Goal: Use online tool/utility: Utilize a website feature to perform a specific function

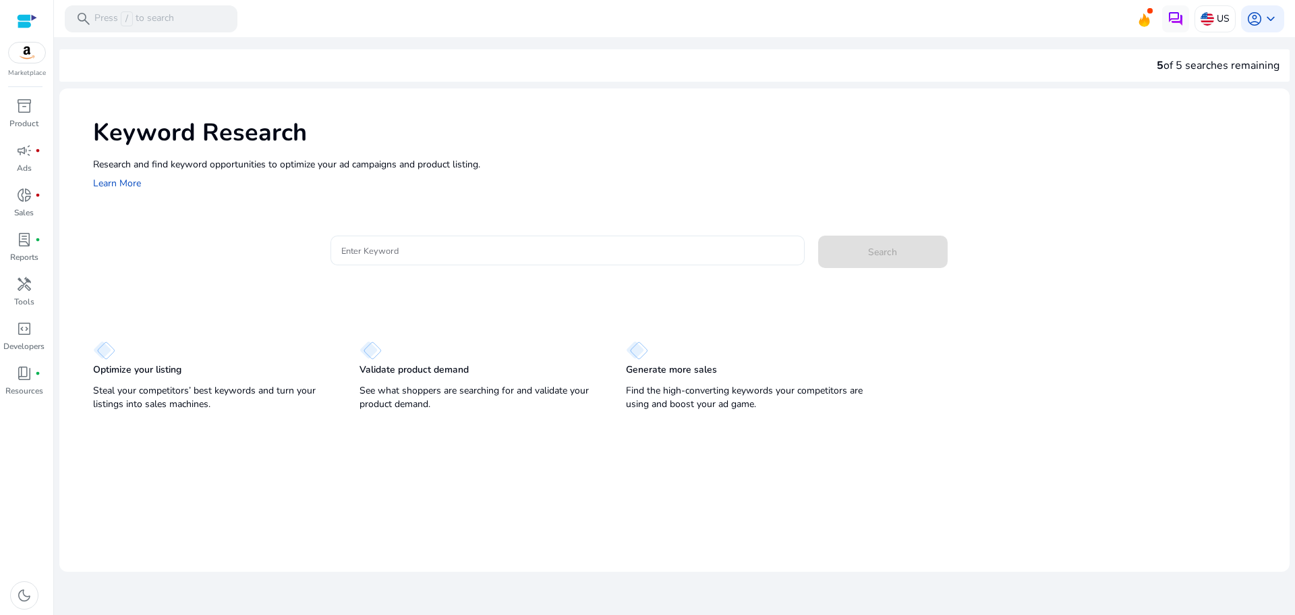
click at [379, 247] on input "Enter Keyword" at bounding box center [567, 250] width 453 height 15
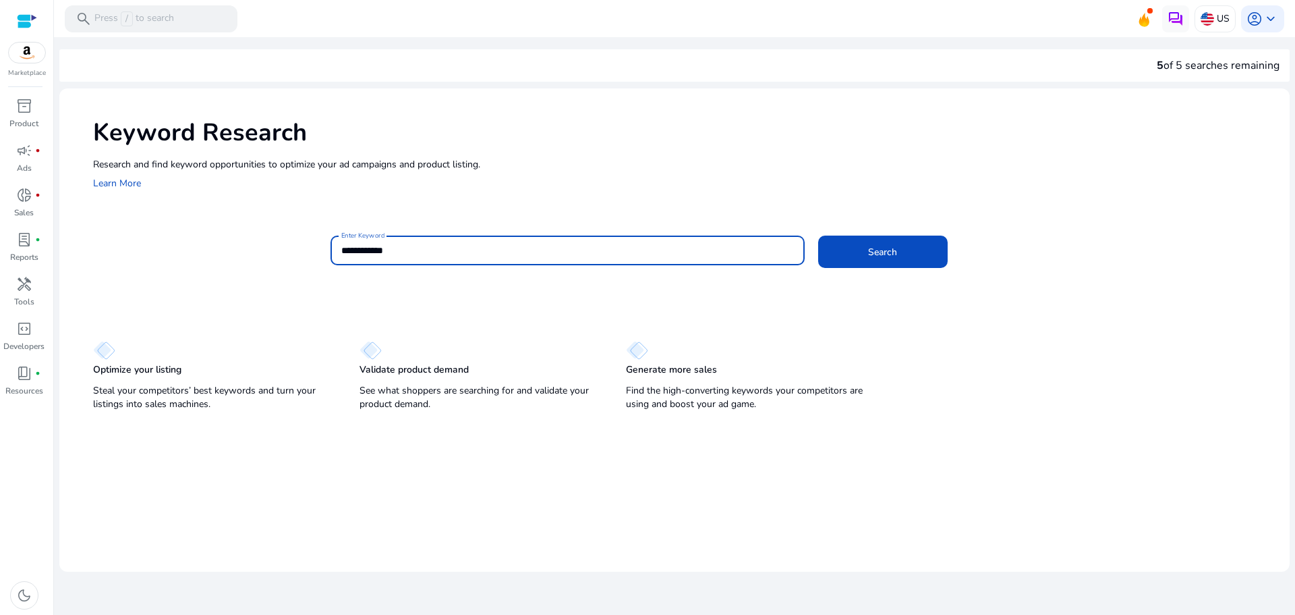
click at [818, 235] on button "Search" at bounding box center [883, 251] width 130 height 32
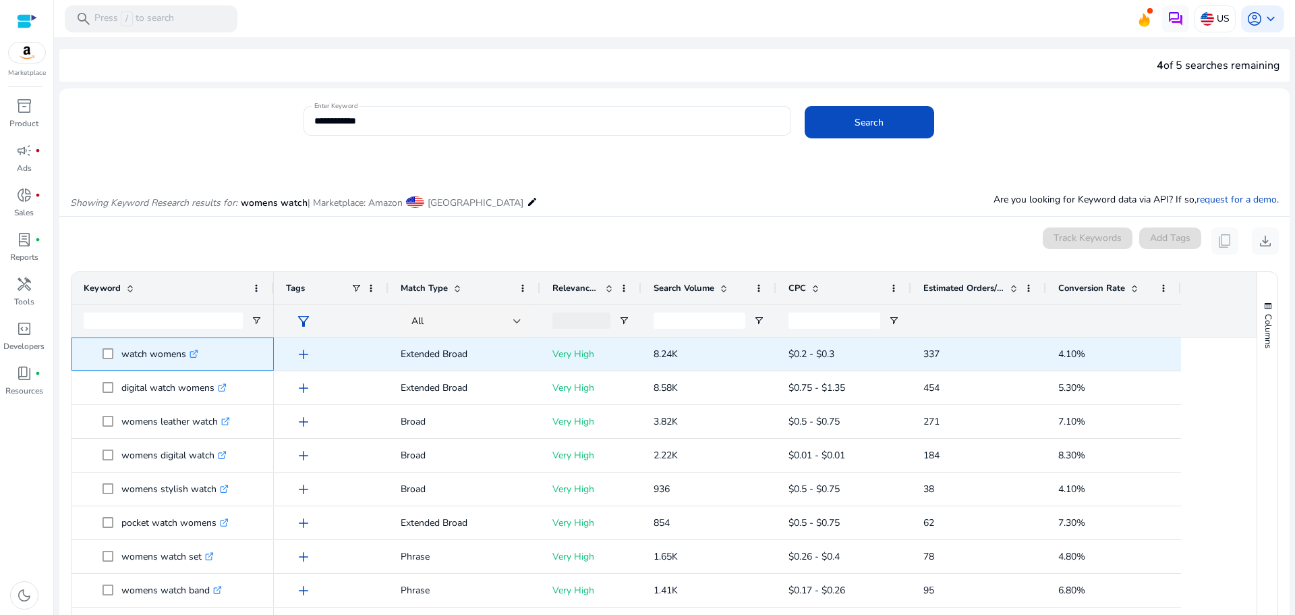
click at [193, 354] on icon ".st0{fill:#2c8af8}" at bounding box center [194, 353] width 9 height 9
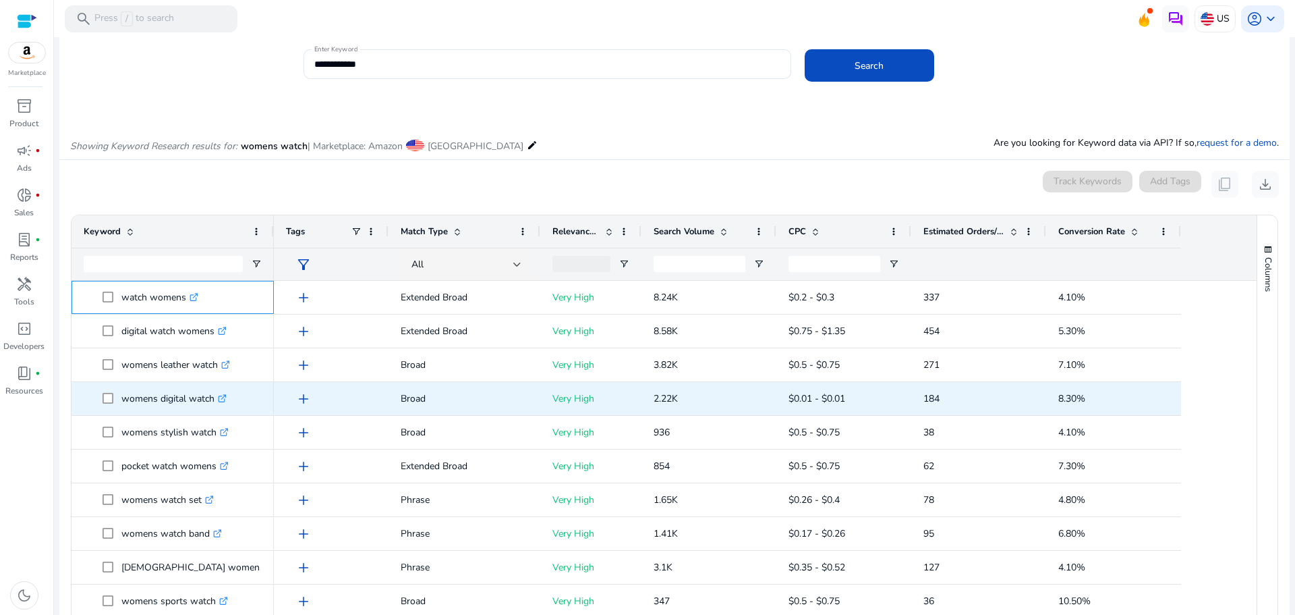
scroll to position [174, 0]
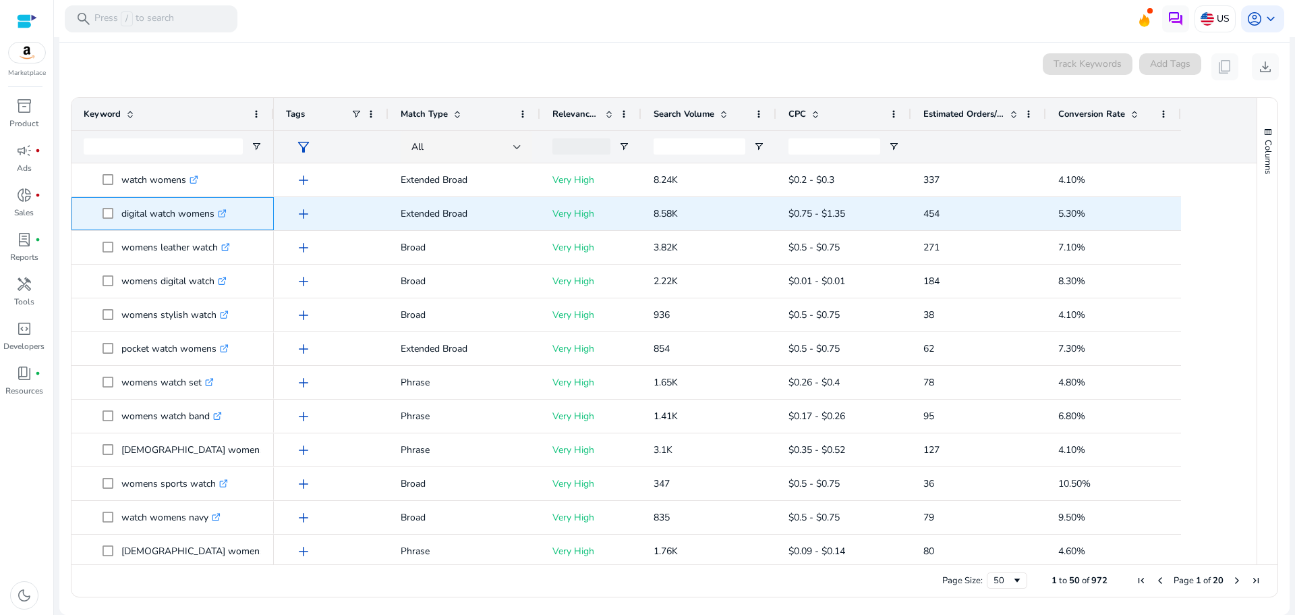
click at [223, 220] on p "digital watch womens .st0{fill:#2c8af8}" at bounding box center [173, 214] width 105 height 28
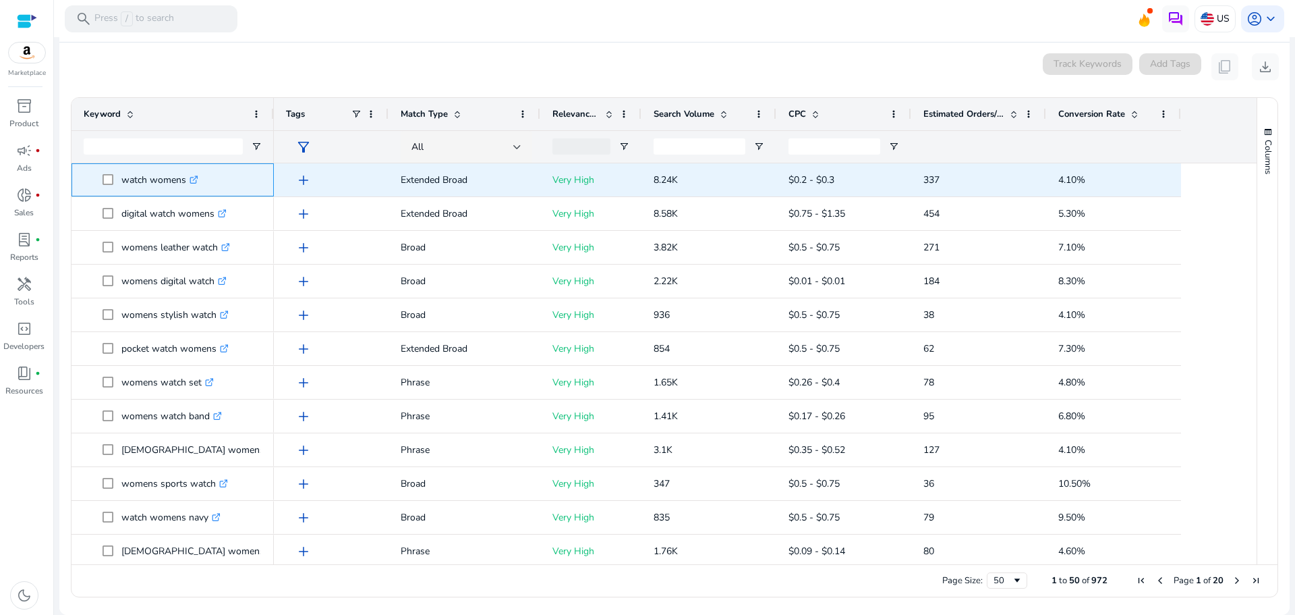
click at [178, 182] on p "watch womens .st0{fill:#2c8af8}" at bounding box center [159, 180] width 77 height 28
click at [197, 177] on icon ".st0{fill:#2c8af8}" at bounding box center [194, 179] width 9 height 9
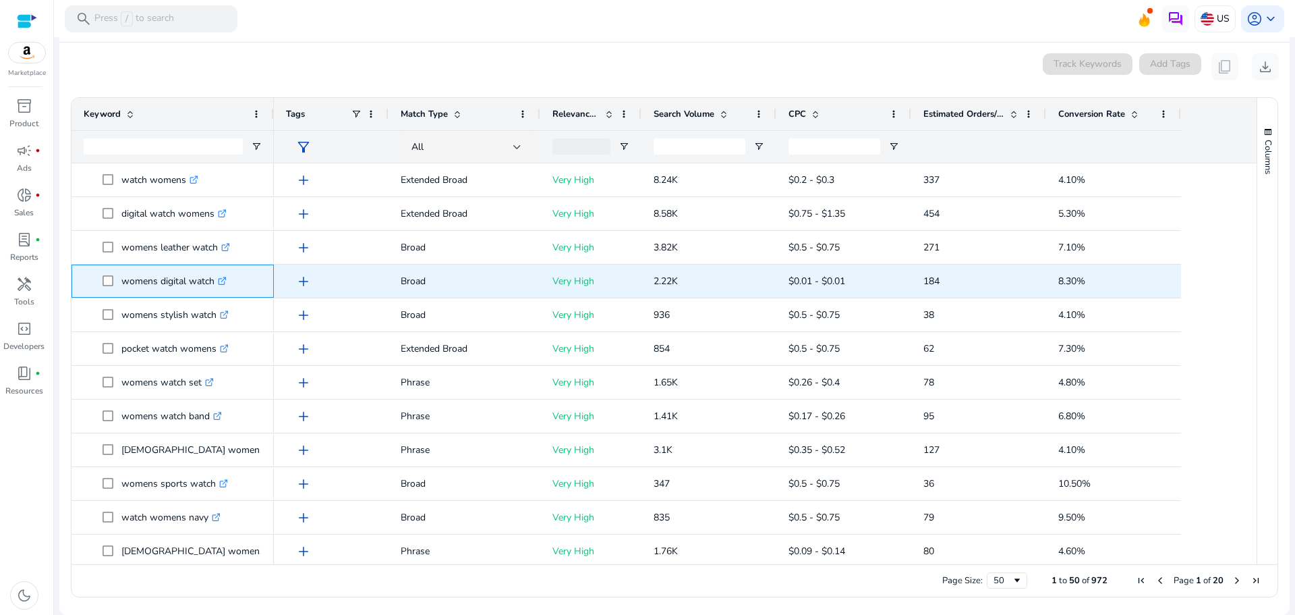
click at [223, 277] on icon ".st0{fill:#2c8af8}" at bounding box center [222, 281] width 9 height 9
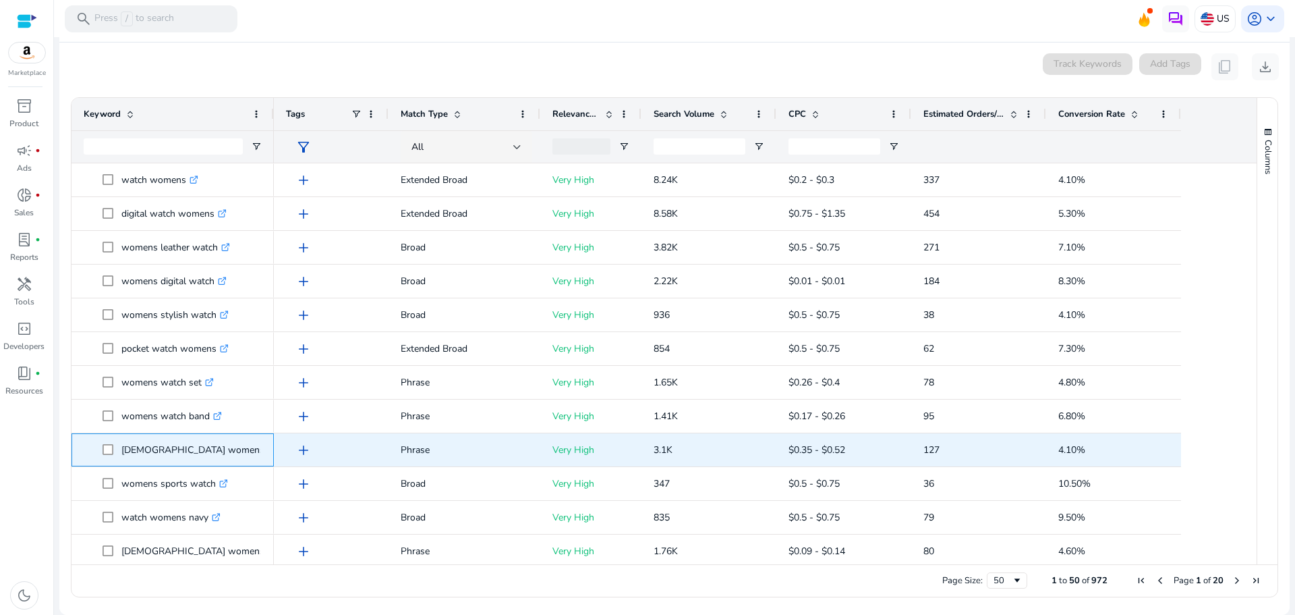
click at [296, 451] on icon ".st0{fill:#2c8af8}" at bounding box center [300, 449] width 9 height 9
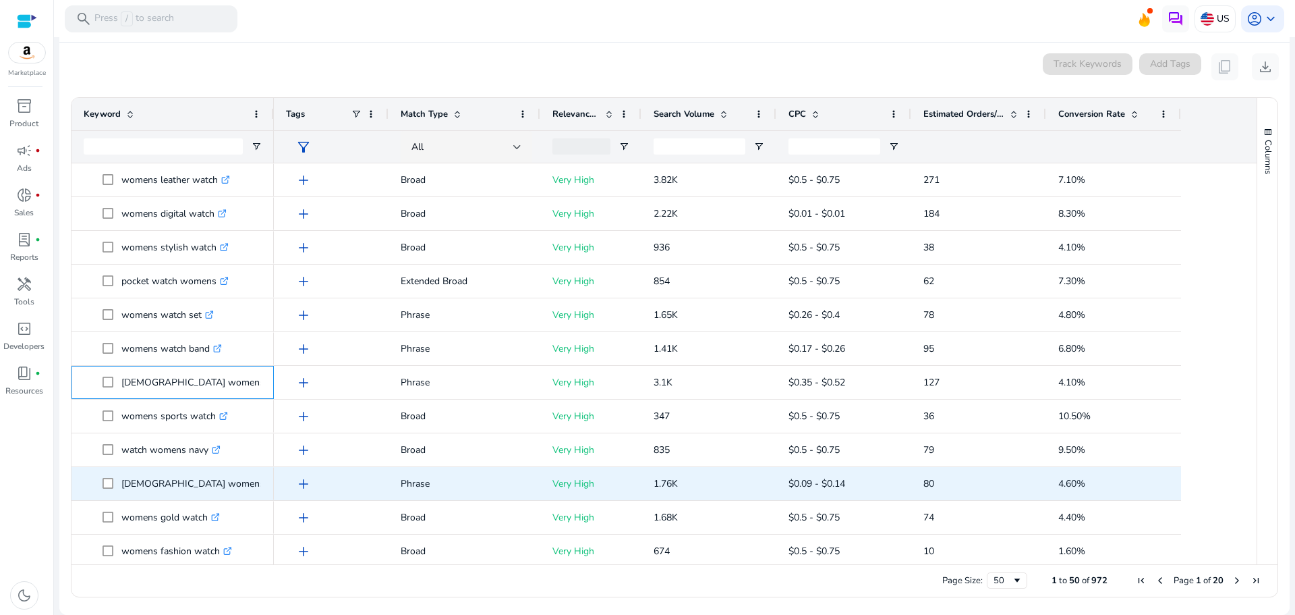
scroll to position [135, 0]
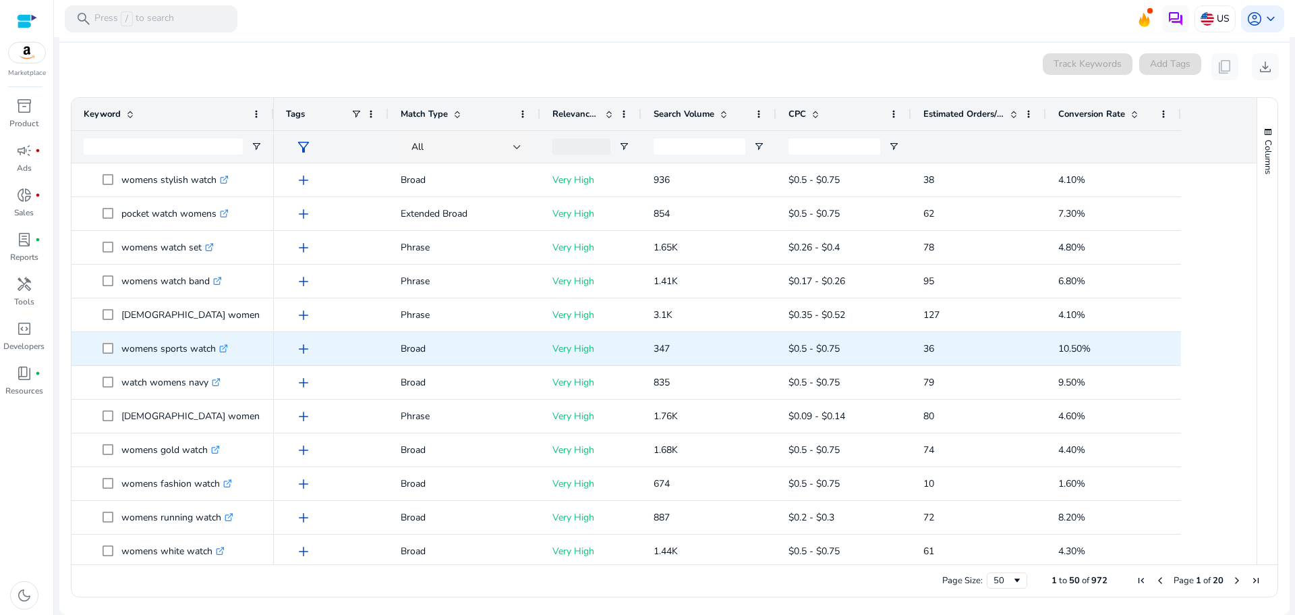
click at [222, 349] on icon at bounding box center [223, 348] width 7 height 7
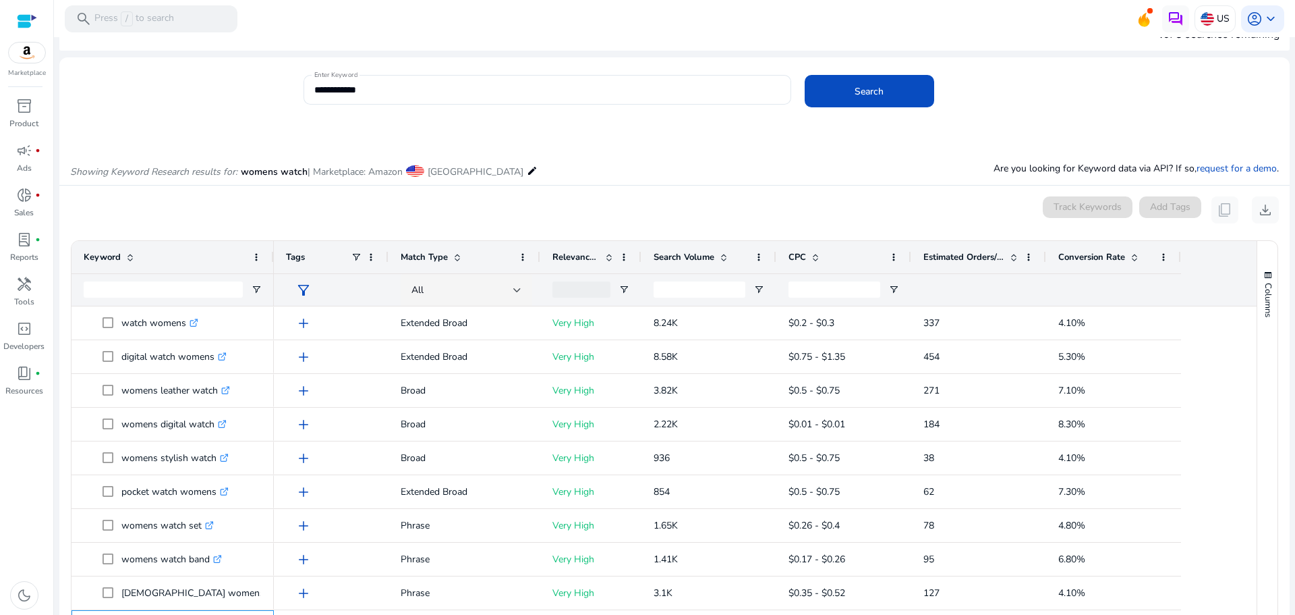
scroll to position [0, 0]
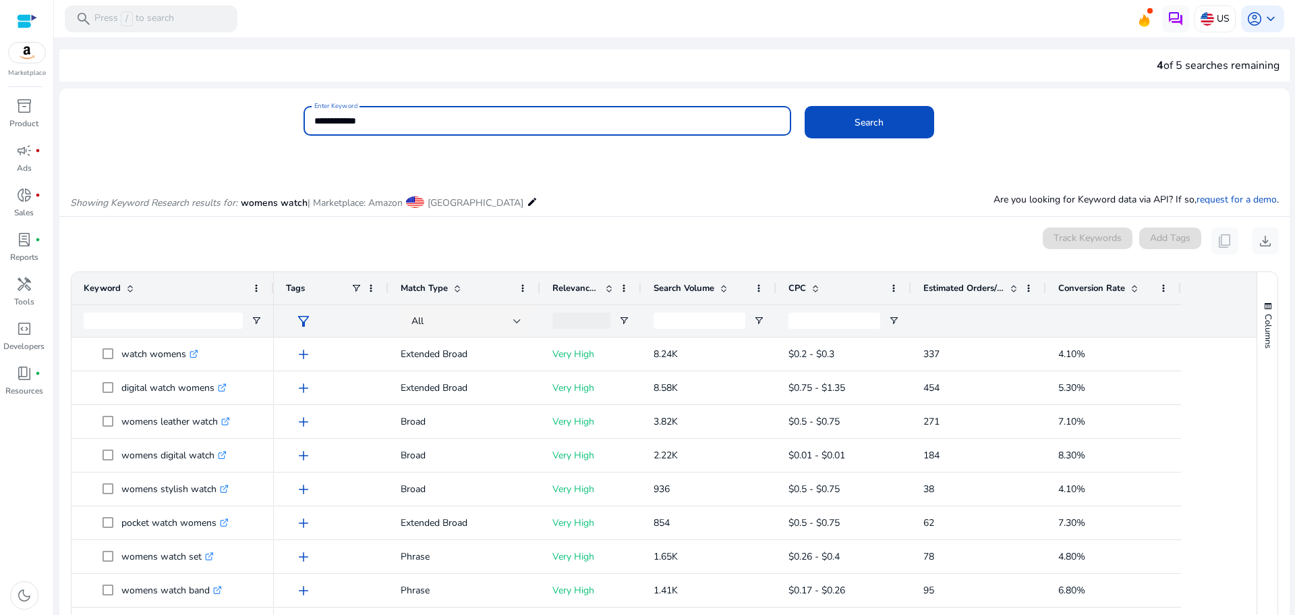
drag, startPoint x: 381, startPoint y: 117, endPoint x: 301, endPoint y: 124, distance: 80.6
click at [301, 124] on div "**********" at bounding box center [669, 128] width 1220 height 44
click at [805, 106] on button "Search" at bounding box center [870, 122] width 130 height 32
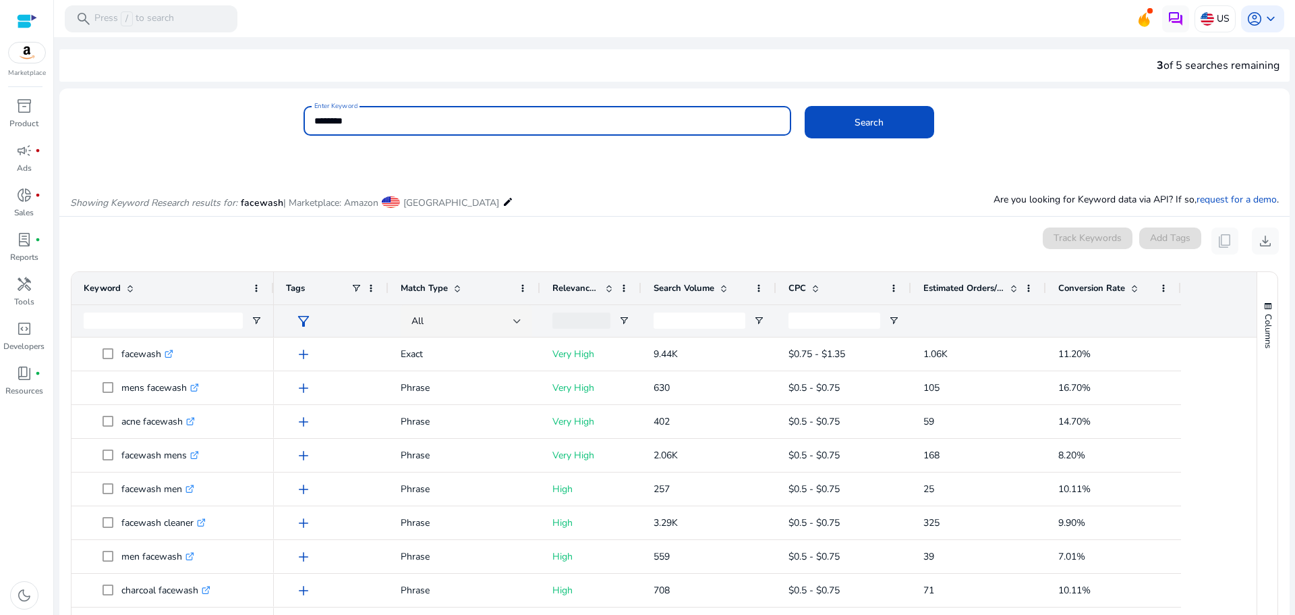
click at [312, 120] on div "Enter Keyword ********" at bounding box center [548, 121] width 488 height 30
click at [314, 119] on input "********" at bounding box center [547, 120] width 466 height 15
type input "**********"
click at [805, 106] on button "Search" at bounding box center [870, 122] width 130 height 32
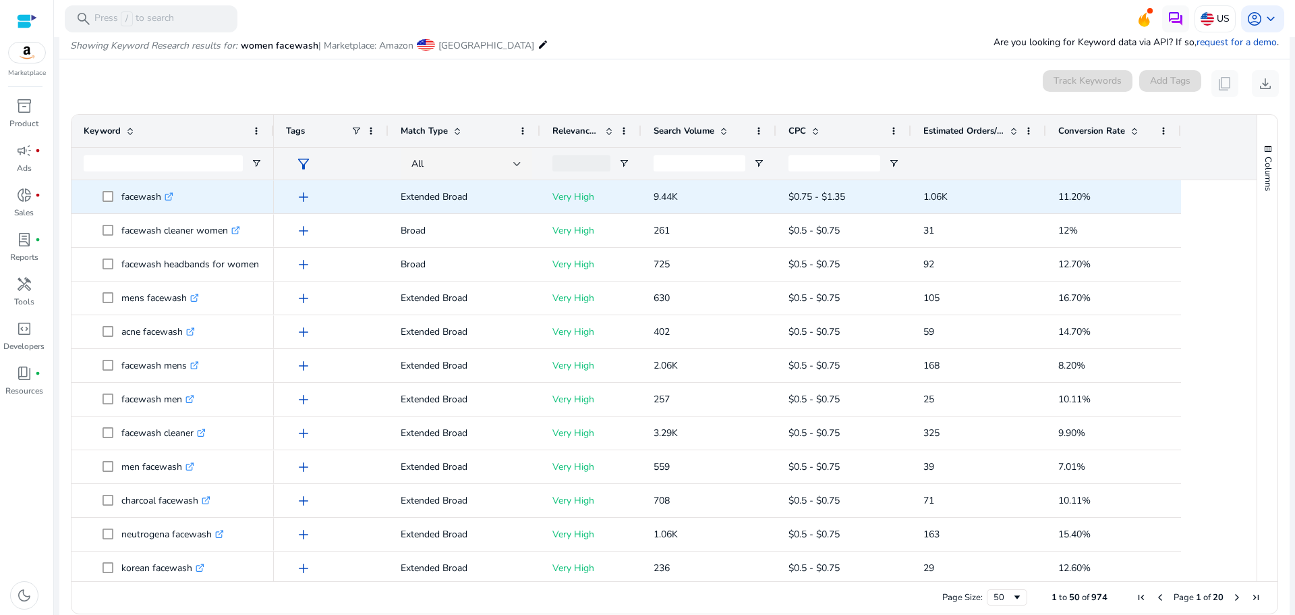
scroll to position [161, 0]
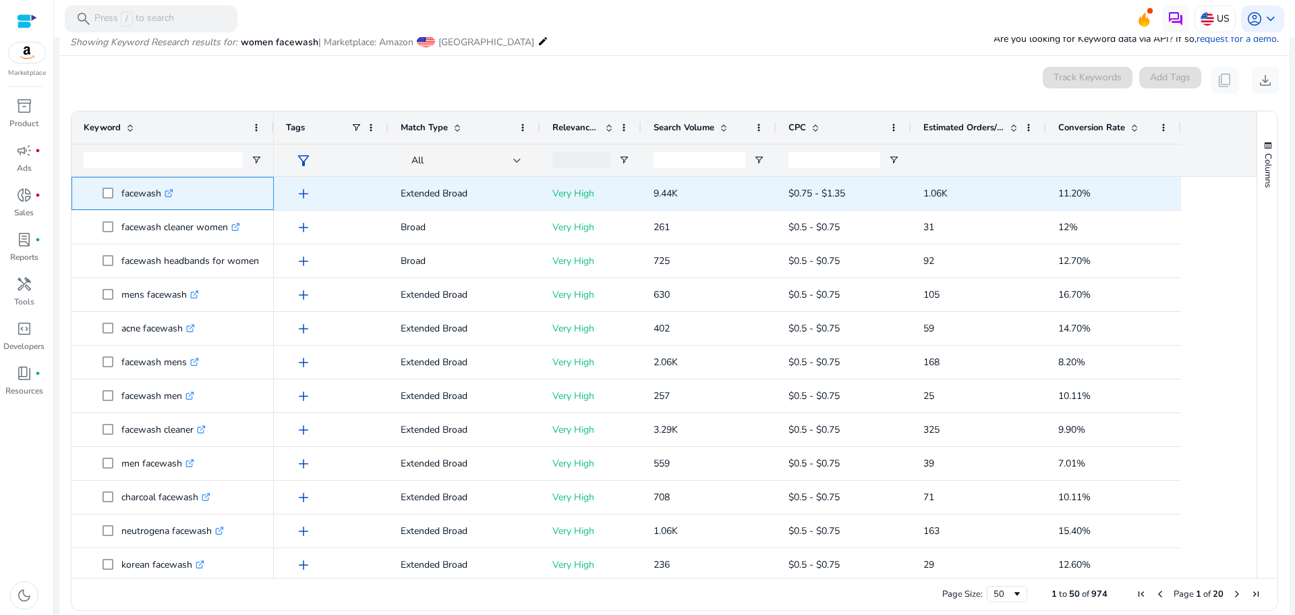
click at [168, 190] on icon ".st0{fill:#2c8af8}" at bounding box center [169, 193] width 9 height 9
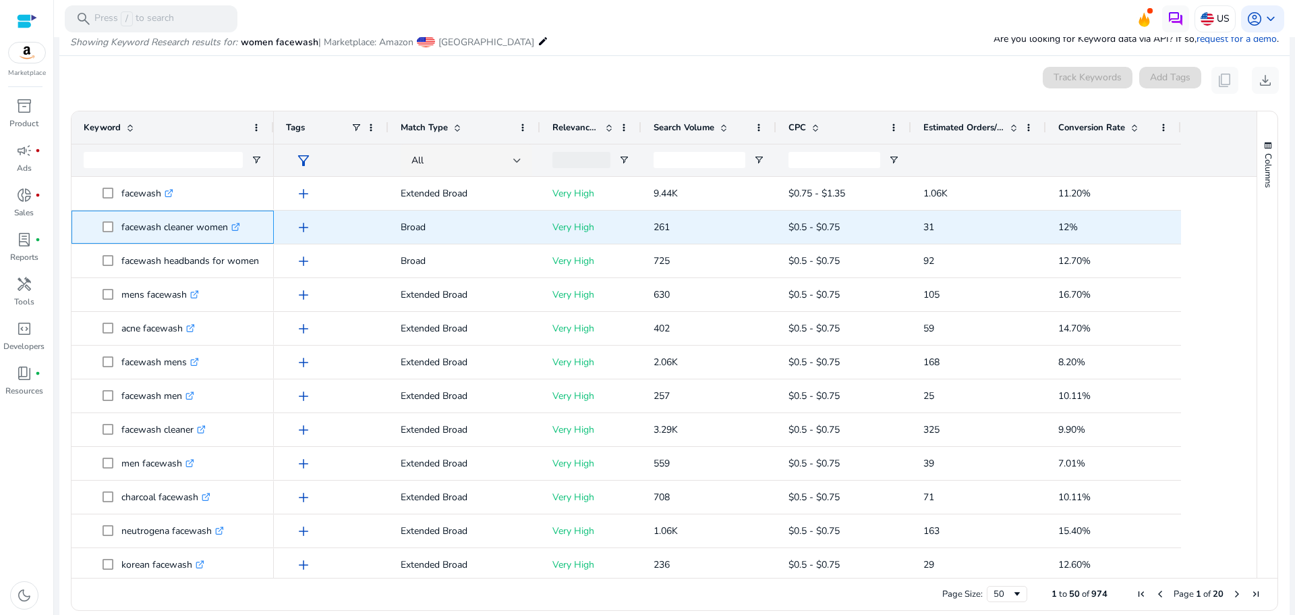
click at [240, 227] on icon ".st0{fill:#2c8af8}" at bounding box center [235, 227] width 9 height 9
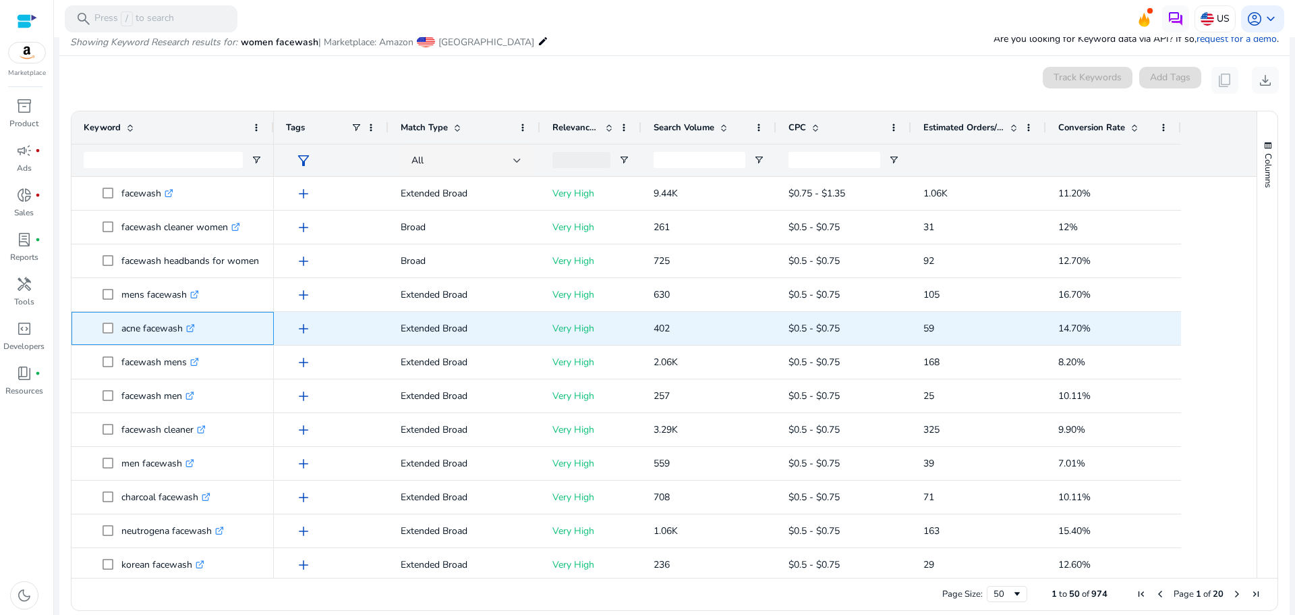
click at [194, 326] on icon ".st0{fill:#2c8af8}" at bounding box center [190, 328] width 9 height 9
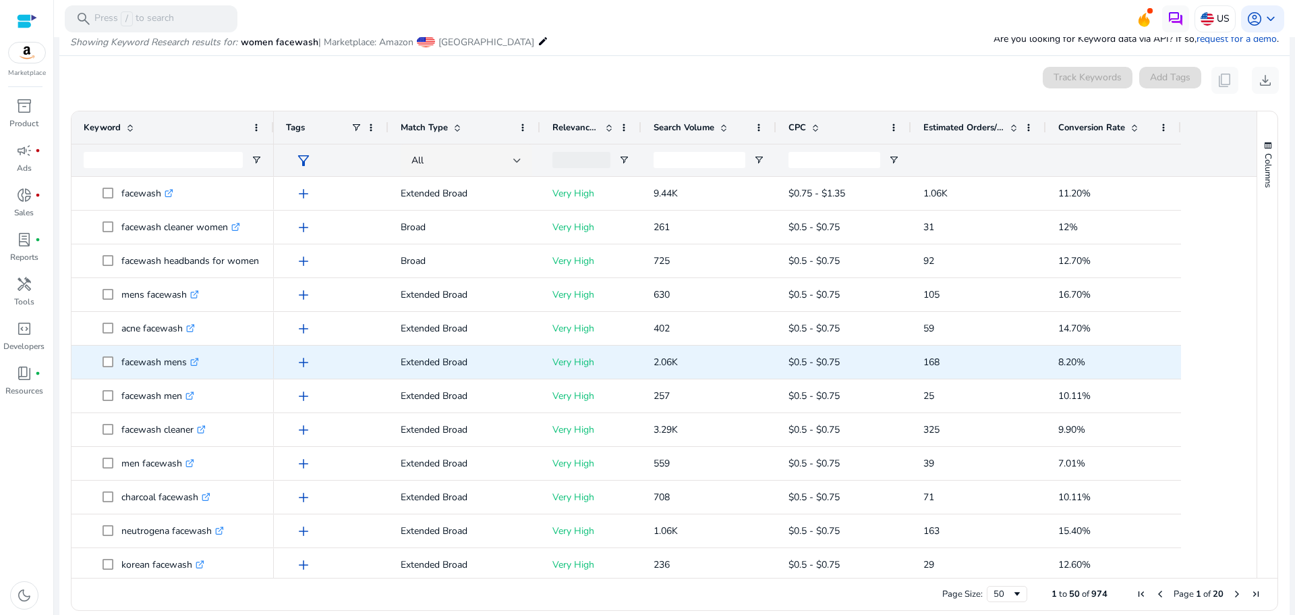
click at [198, 362] on icon ".st0{fill:#2c8af8}" at bounding box center [194, 362] width 9 height 9
